Goal: Transaction & Acquisition: Purchase product/service

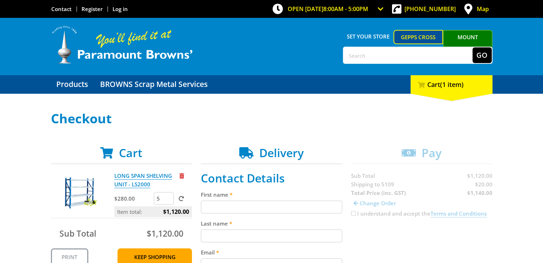
click at [169, 195] on input "5" at bounding box center [164, 198] width 20 height 13
click at [169, 195] on input "6" at bounding box center [164, 198] width 20 height 13
click at [167, 200] on input "5" at bounding box center [164, 198] width 20 height 13
click at [167, 200] on input "4" at bounding box center [164, 198] width 20 height 13
click at [167, 200] on input "3" at bounding box center [164, 198] width 20 height 13
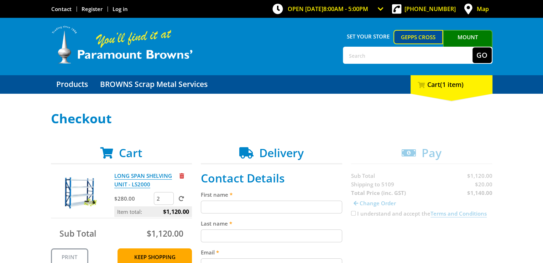
type input "2"
click at [167, 200] on input "2" at bounding box center [164, 198] width 20 height 13
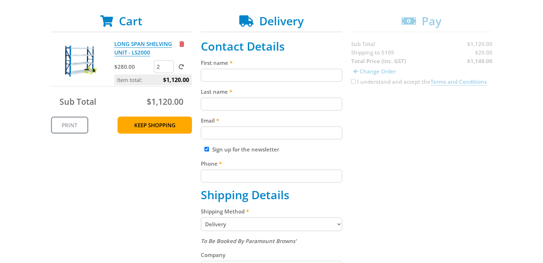
scroll to position [140, 0]
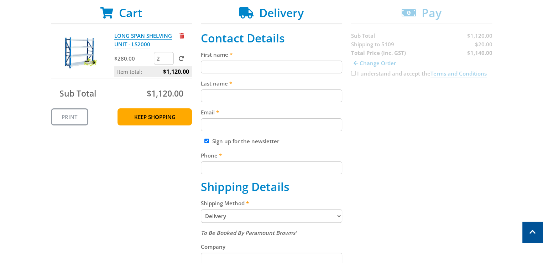
click at [184, 59] on form "2" at bounding box center [173, 58] width 38 height 13
click at [182, 56] on span at bounding box center [181, 58] width 5 height 5
click at [0, 0] on input "submit" at bounding box center [0, 0] width 0 height 0
click at [209, 67] on input "First name" at bounding box center [271, 67] width 141 height 13
type input "David"
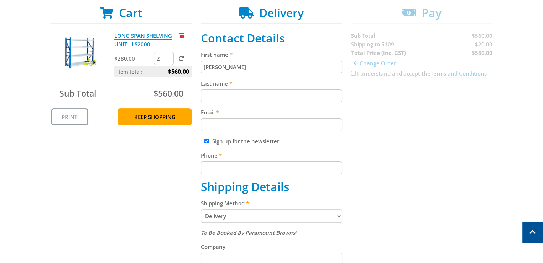
click at [227, 95] on input "Last name" at bounding box center [271, 95] width 141 height 13
type input "OBrien"
click at [226, 122] on input "Email" at bounding box center [271, 124] width 141 height 13
type input "admin@karmaair.com.au"
click at [231, 166] on input "Phone" at bounding box center [271, 167] width 141 height 13
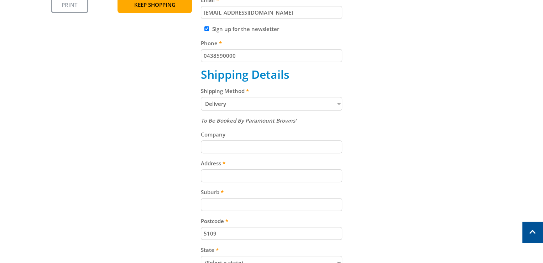
scroll to position [261, 0]
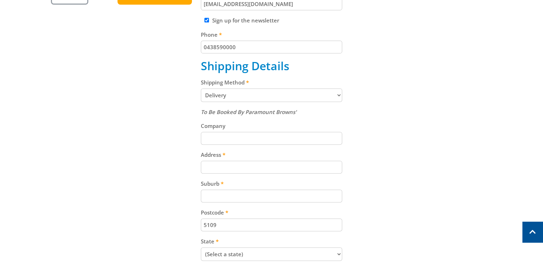
type input "0438590000"
click at [244, 140] on input "Company" at bounding box center [271, 138] width 141 height 13
type input "KarmaAir"
click at [213, 164] on input "Address" at bounding box center [271, 167] width 141 height 13
type input "8/38 Barndioota Rd"
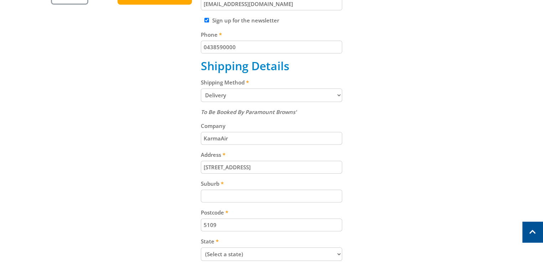
click at [214, 190] on input "Suburb" at bounding box center [271, 195] width 141 height 13
type input "Salisbury Plain"
click at [336, 251] on select "(Select a state) South Australia Victoria New South Wales Queensland Western Au…" at bounding box center [271, 254] width 141 height 14
select select "SA"
click at [201, 247] on select "(Select a state) South Australia Victoria New South Wales Queensland Western Au…" at bounding box center [271, 254] width 141 height 14
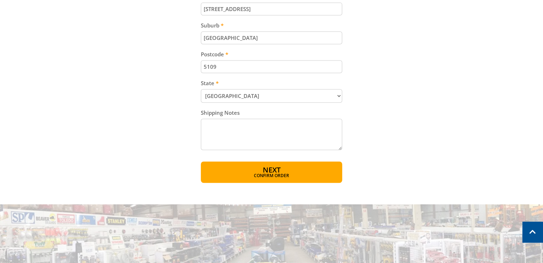
scroll to position [421, 0]
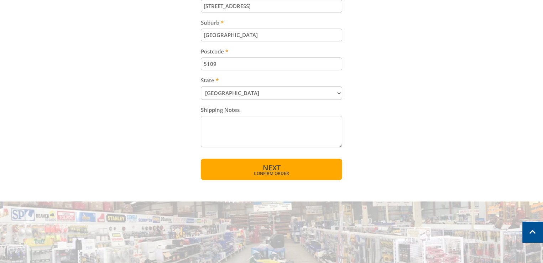
click at [279, 166] on span "Next" at bounding box center [271, 168] width 18 height 10
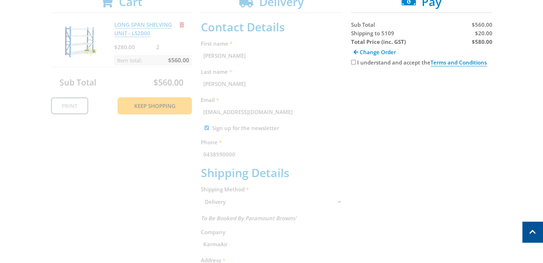
scroll to position [146, 0]
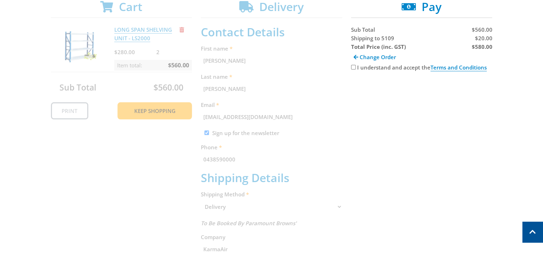
click at [352, 67] on input "I understand and accept the Terms and Conditions" at bounding box center [353, 67] width 5 height 5
checkbox input "true"
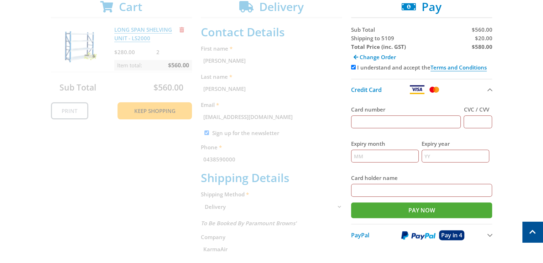
click at [396, 122] on input "Card number" at bounding box center [406, 121] width 110 height 13
type input "5163660006804499"
click at [472, 124] on input "CVC / CVV" at bounding box center [477, 121] width 28 height 13
type input "781"
click at [393, 158] on input "Expiry month" at bounding box center [385, 156] width 68 height 13
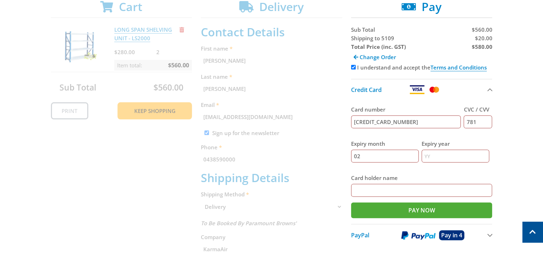
type input "02"
click at [447, 153] on input "Expiry year" at bounding box center [455, 156] width 68 height 13
type input "28"
click at [413, 185] on input "Card holder name" at bounding box center [421, 190] width 141 height 13
type input "David V OBrien"
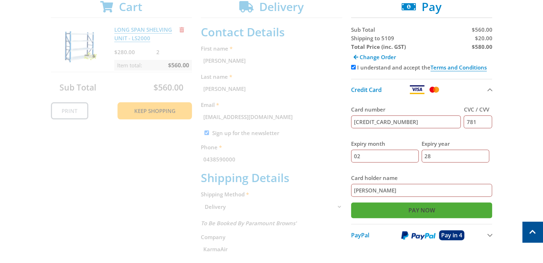
click at [427, 208] on input "Pay Now" at bounding box center [421, 210] width 141 height 16
type input "Paying..."
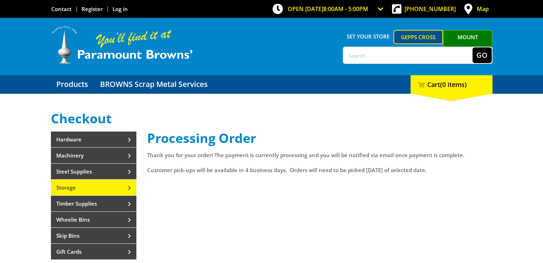
click at [120, 180] on link "Storage" at bounding box center [93, 187] width 85 height 16
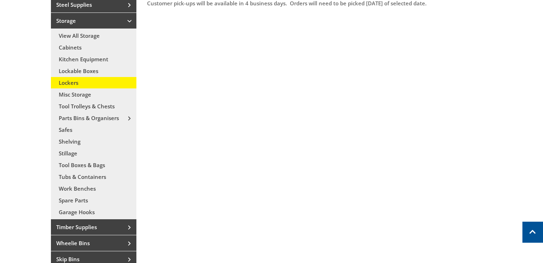
scroll to position [169, 0]
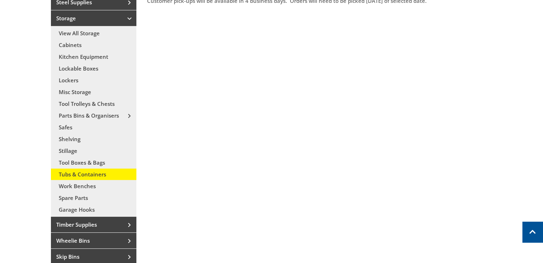
click at [73, 177] on link "Tubs & Containers" at bounding box center [93, 173] width 85 height 11
